Goal: Communication & Community: Share content

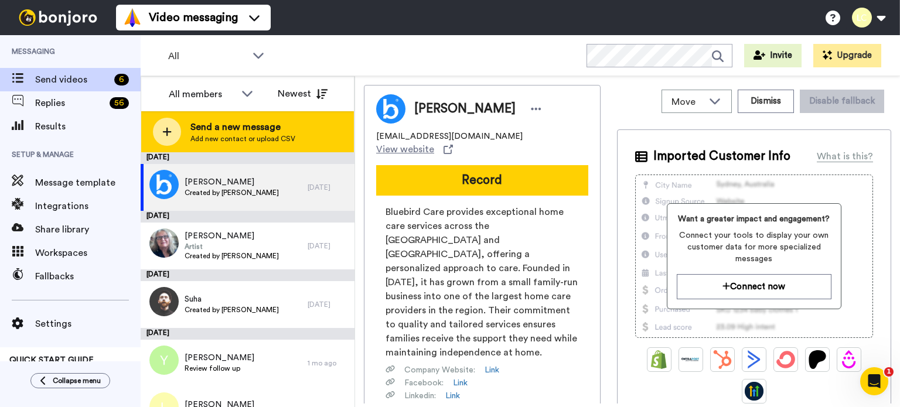
click at [281, 135] on span "Add new contact or upload CSV" at bounding box center [242, 138] width 105 height 9
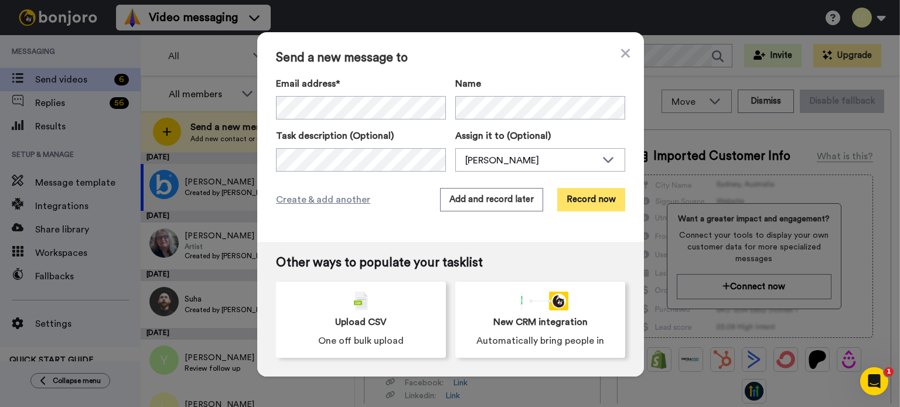
click at [597, 202] on button "Record now" at bounding box center [591, 199] width 68 height 23
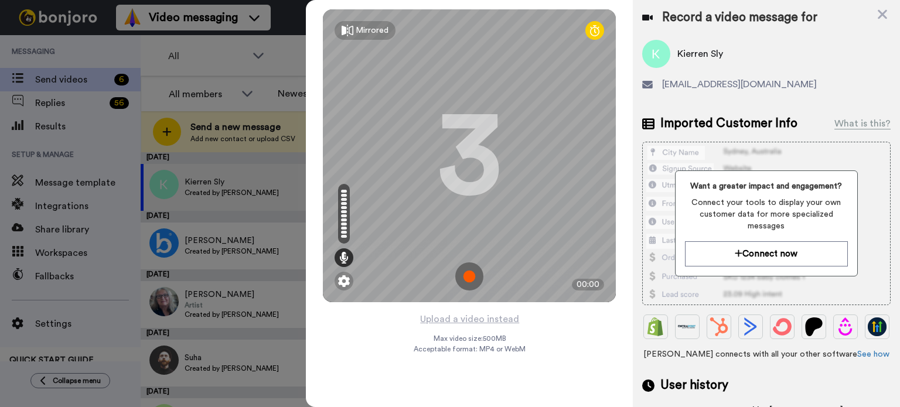
click at [476, 273] on img at bounding box center [469, 276] width 28 height 28
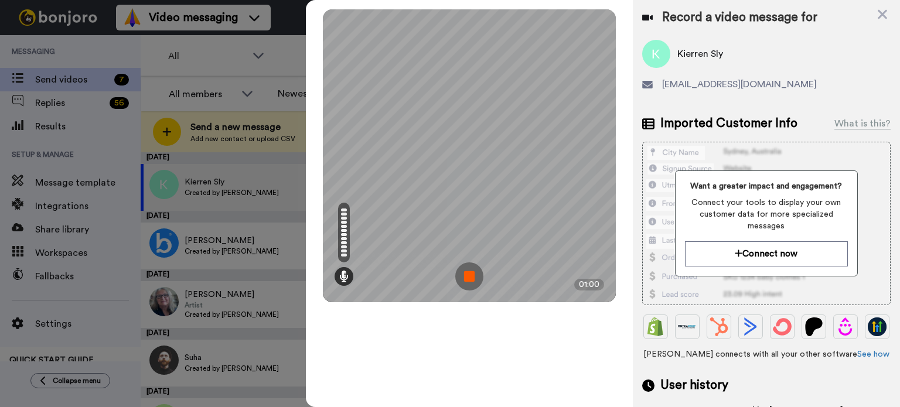
click at [462, 276] on img at bounding box center [469, 276] width 28 height 28
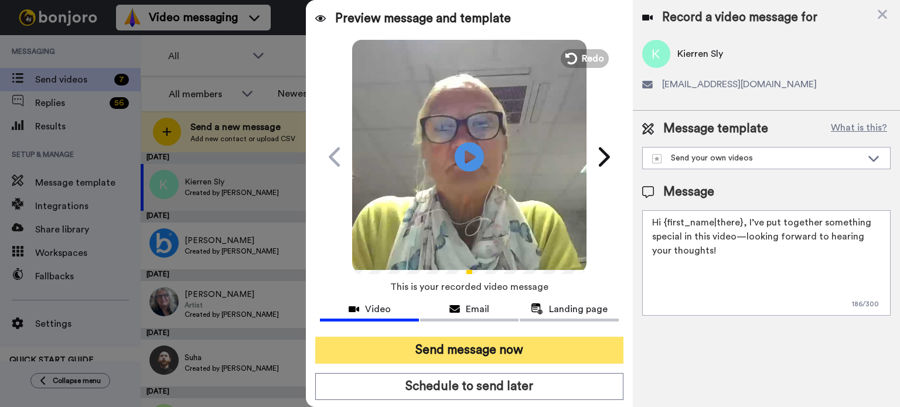
click at [487, 351] on button "Send message now" at bounding box center [469, 350] width 308 height 27
